Goal: Task Accomplishment & Management: Manage account settings

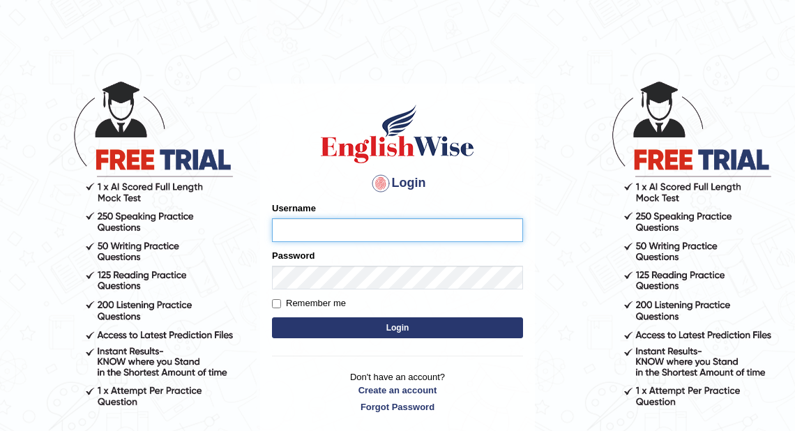
click at [414, 229] on input "Username" at bounding box center [397, 230] width 251 height 24
type input "jongsun_parramatta"
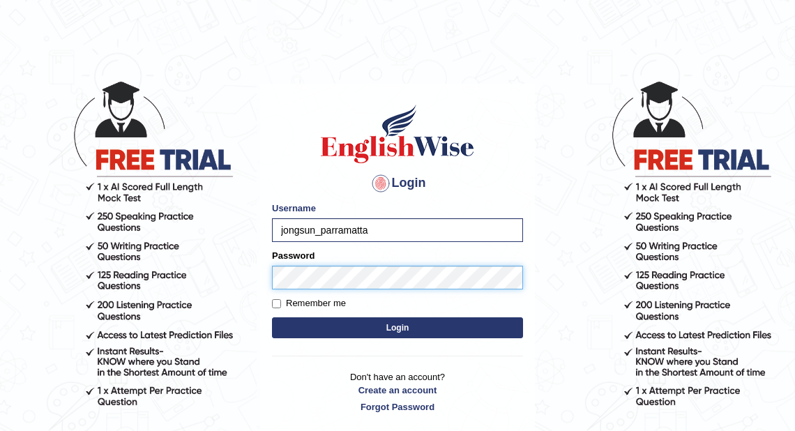
click at [272, 317] on button "Login" at bounding box center [397, 327] width 251 height 21
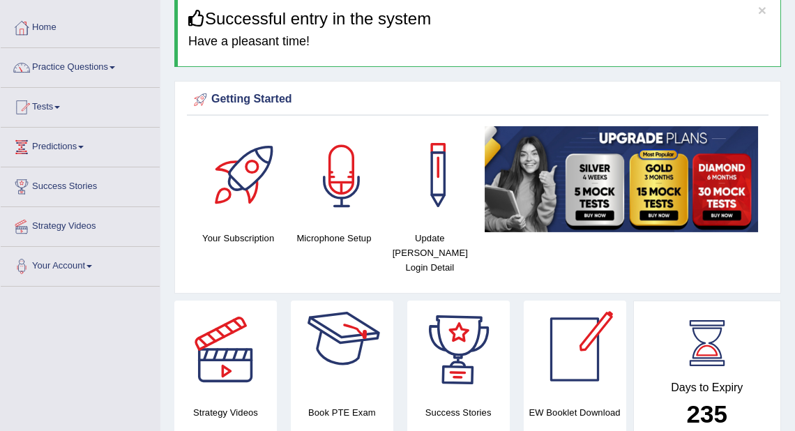
scroll to position [56, 0]
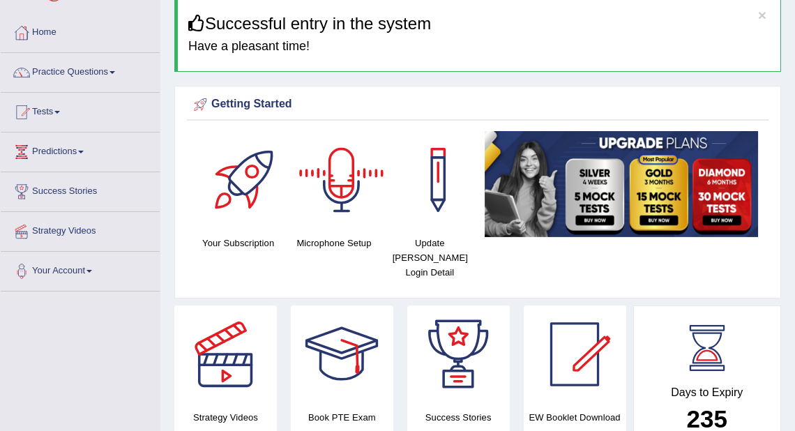
click at [562, 358] on div at bounding box center [575, 354] width 98 height 98
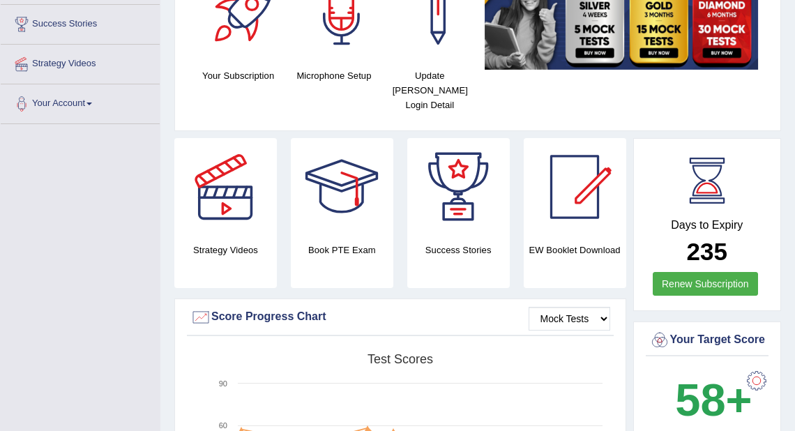
scroll to position [112, 0]
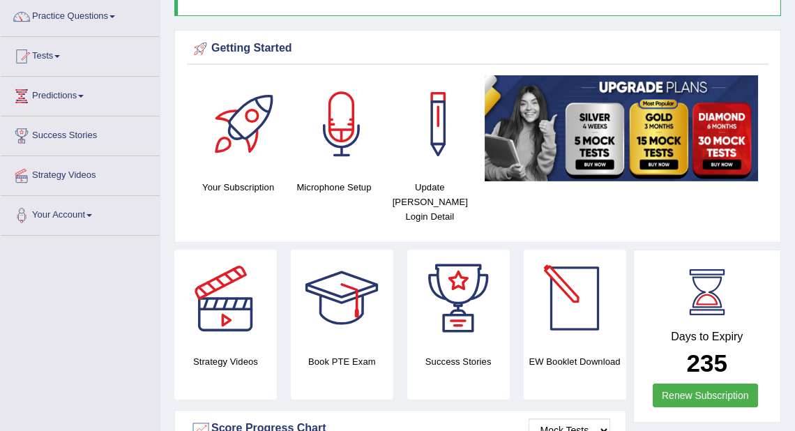
click at [584, 286] on div at bounding box center [575, 299] width 98 height 98
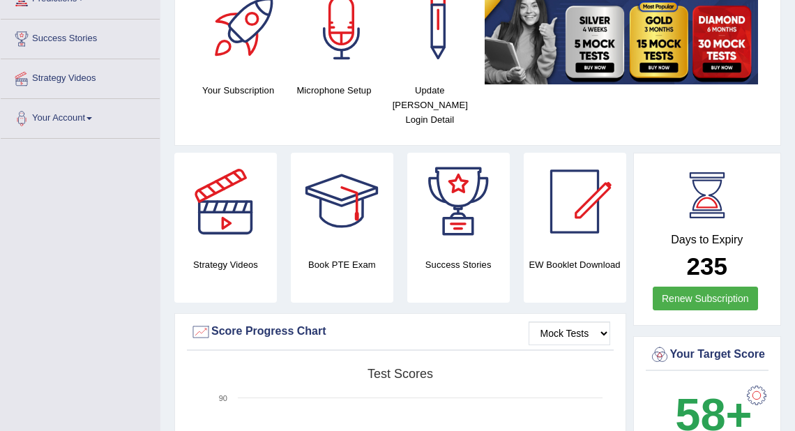
scroll to position [153, 0]
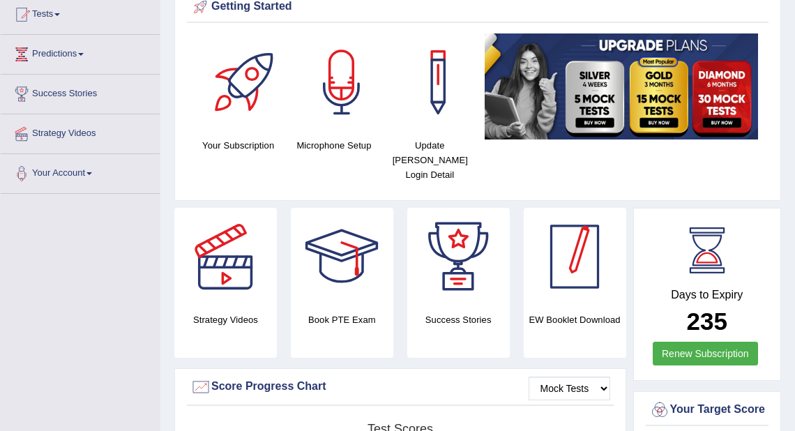
click at [599, 237] on div at bounding box center [575, 257] width 98 height 98
